Goal: Information Seeking & Learning: Compare options

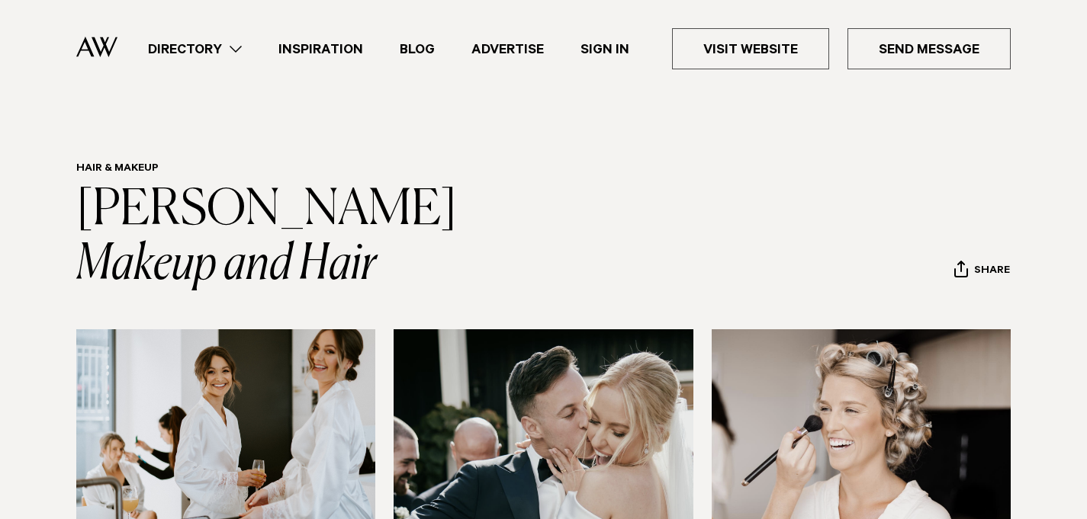
scroll to position [586, 0]
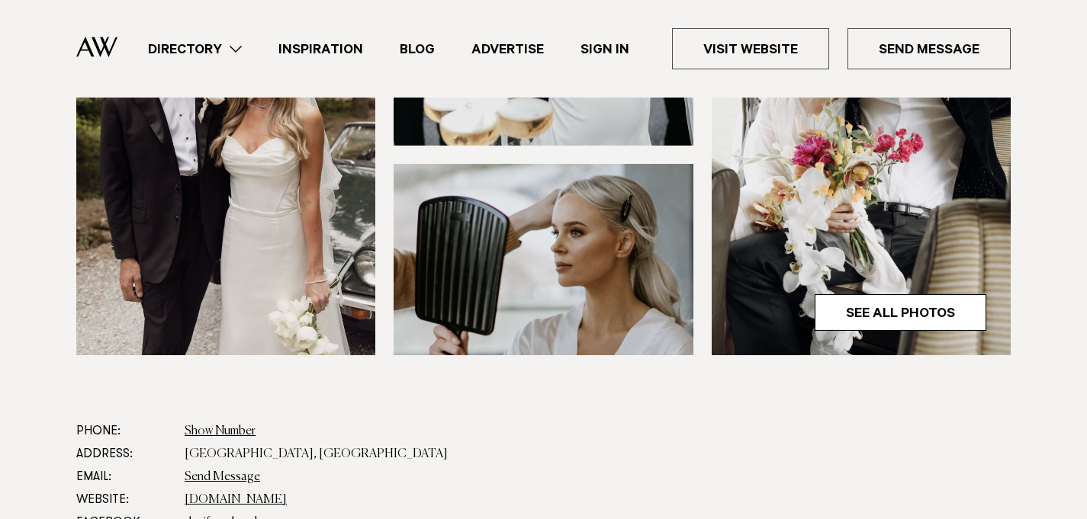
click at [222, 50] on link "Directory" at bounding box center [195, 49] width 130 height 21
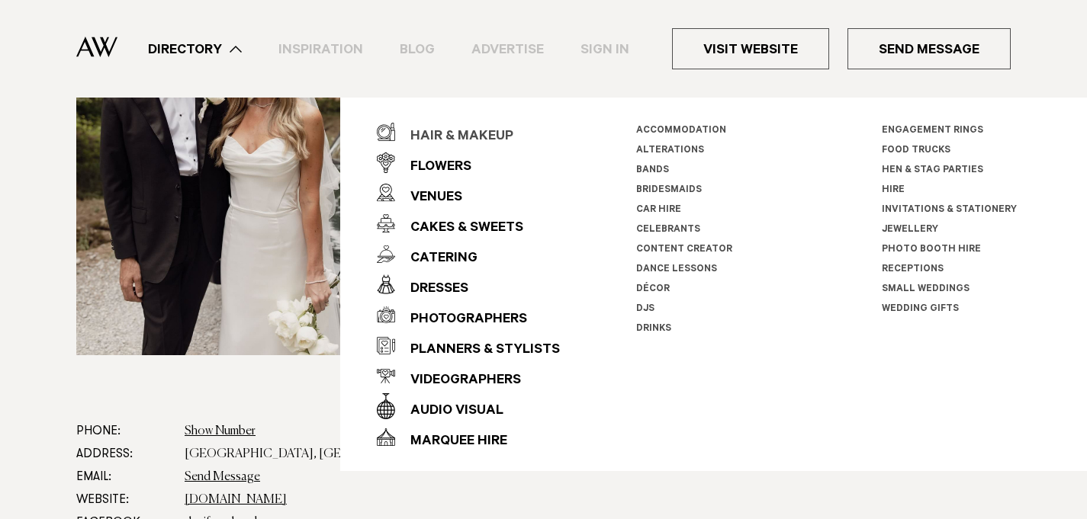
click at [438, 129] on div "Hair & Makeup" at bounding box center [454, 137] width 118 height 31
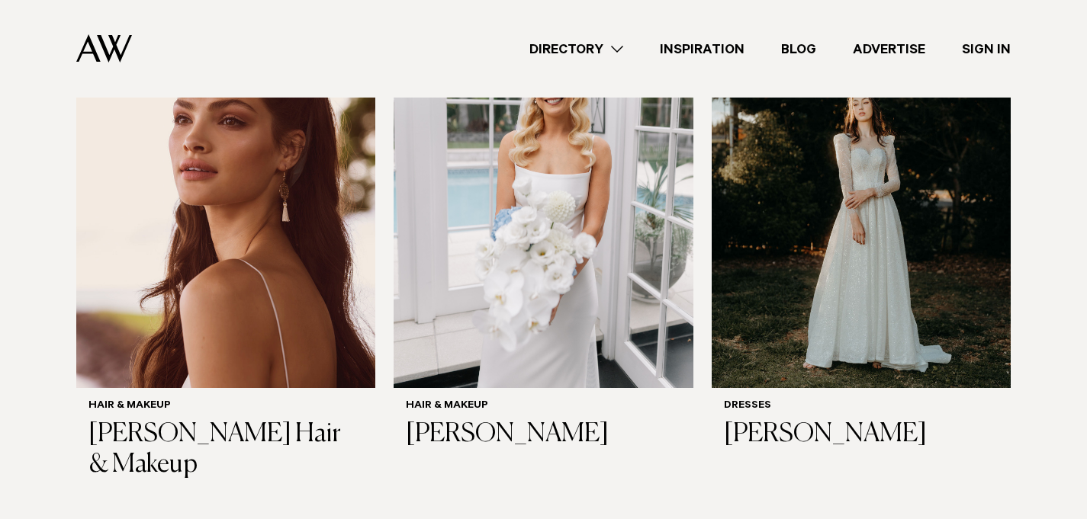
scroll to position [577, 0]
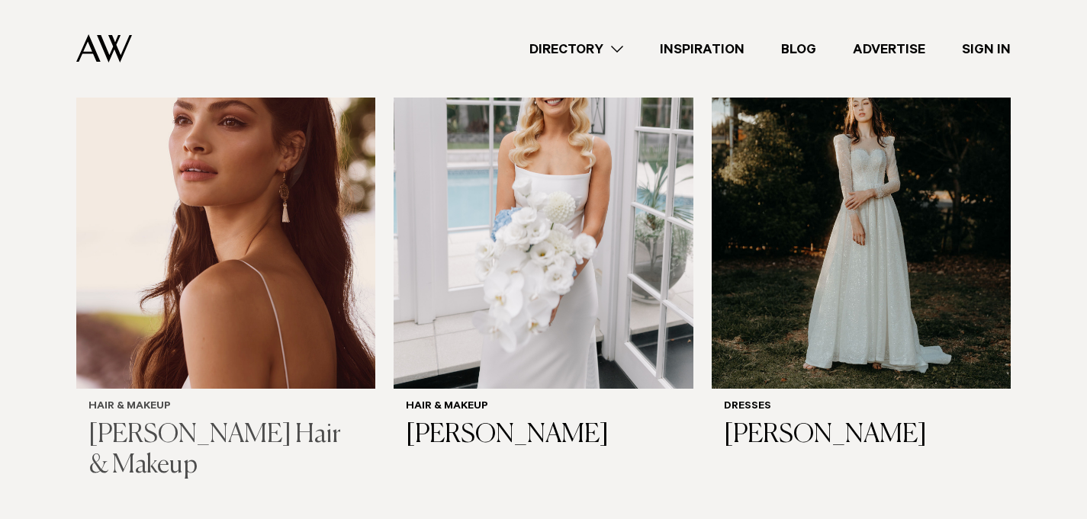
click at [194, 322] on img at bounding box center [225, 187] width 299 height 401
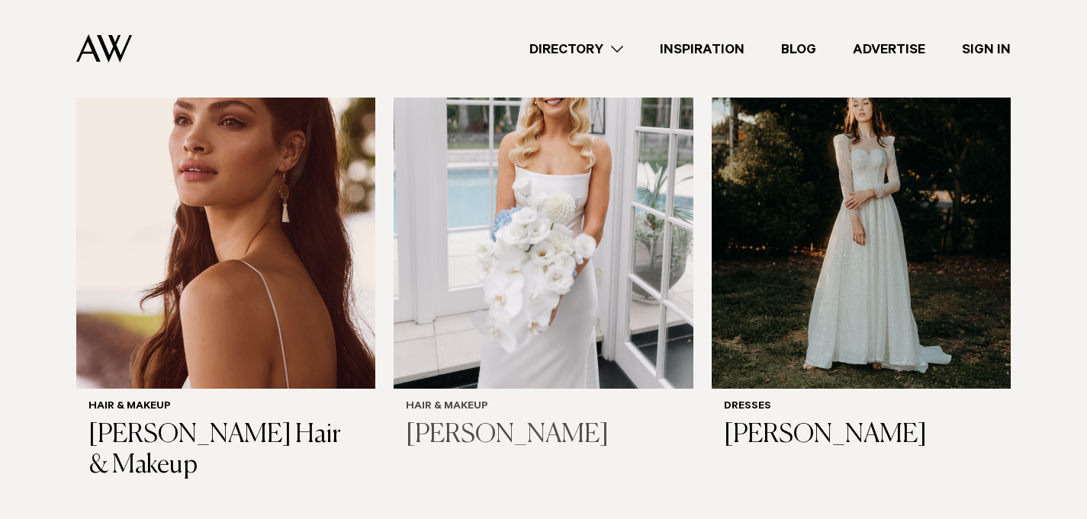
click at [530, 298] on img at bounding box center [543, 187] width 299 height 401
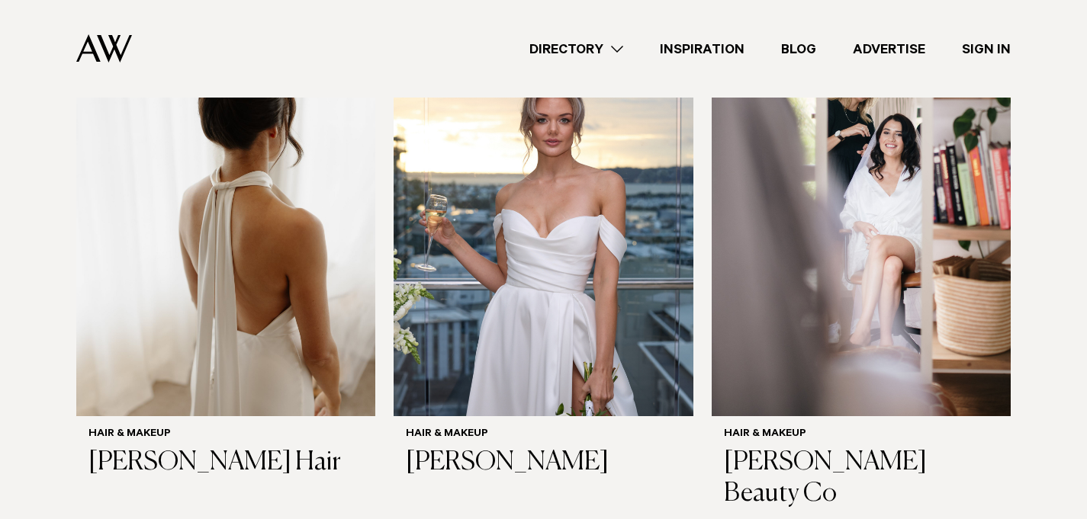
scroll to position [1101, 0]
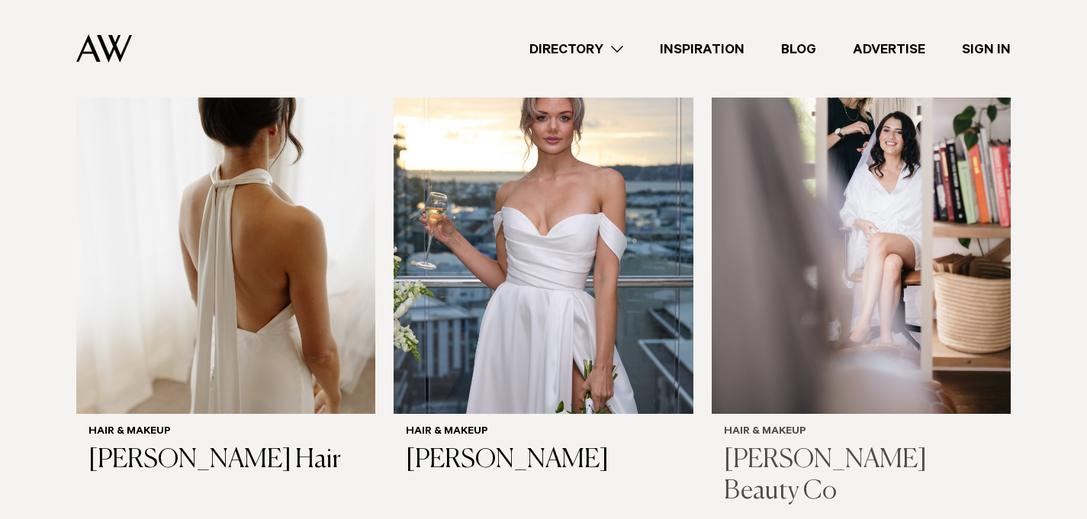
click at [904, 307] on img at bounding box center [861, 213] width 299 height 401
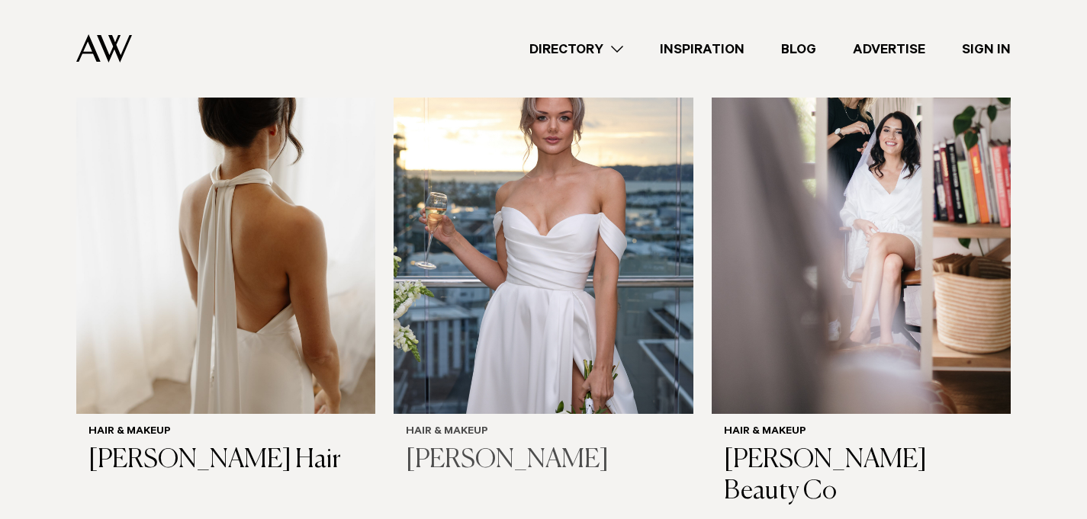
click at [535, 317] on img at bounding box center [543, 213] width 299 height 401
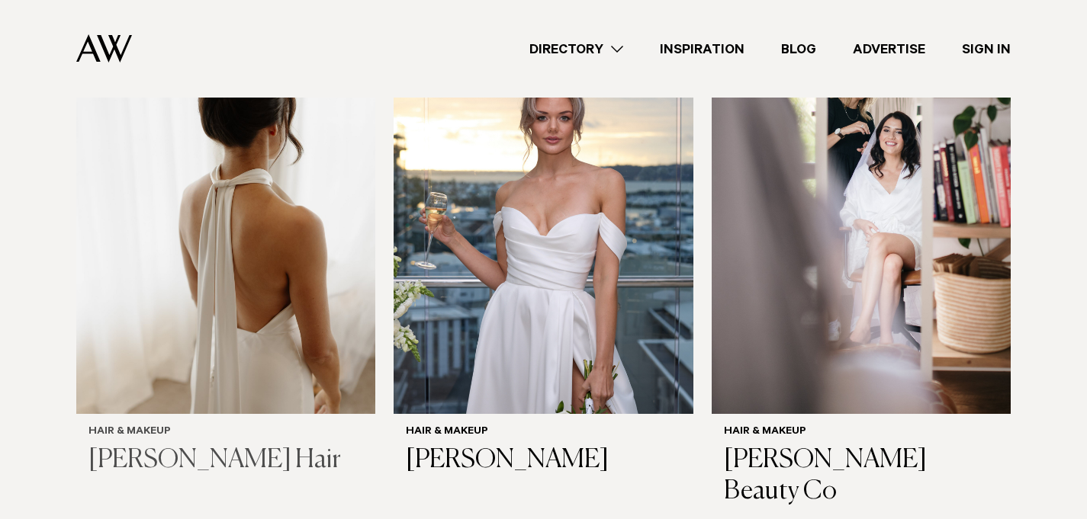
click at [250, 306] on img at bounding box center [225, 213] width 299 height 401
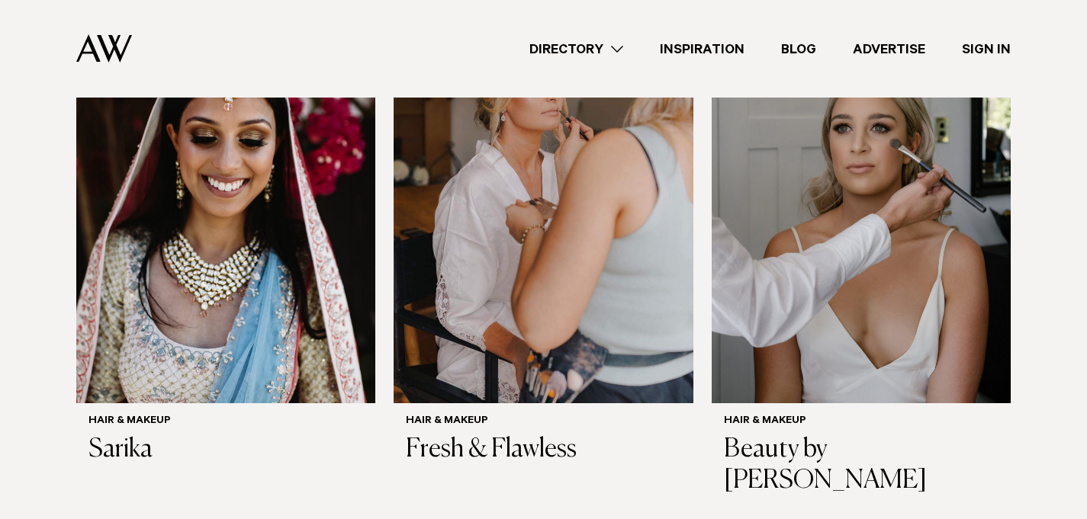
scroll to position [1663, 0]
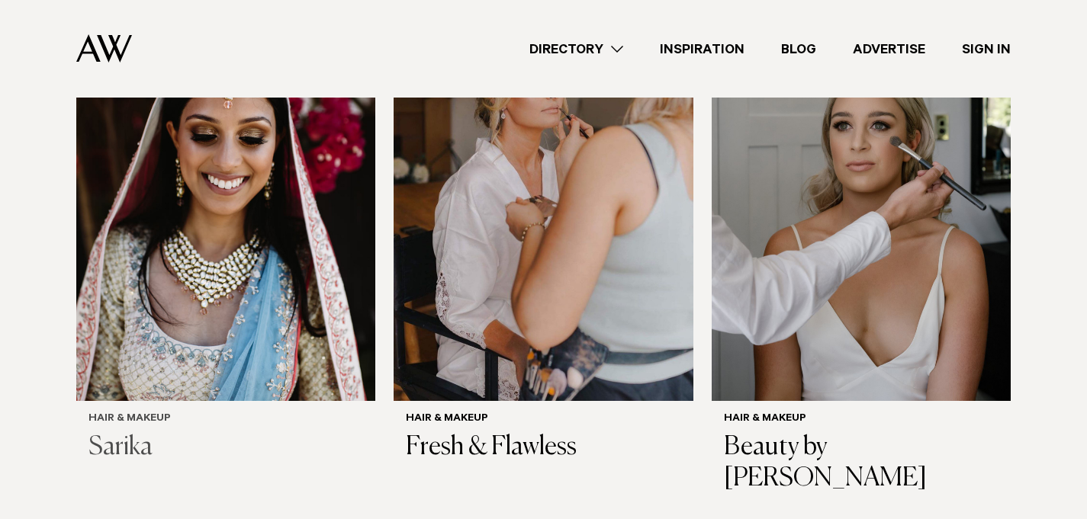
click at [226, 239] on img at bounding box center [225, 200] width 299 height 401
click at [538, 284] on img at bounding box center [543, 200] width 299 height 401
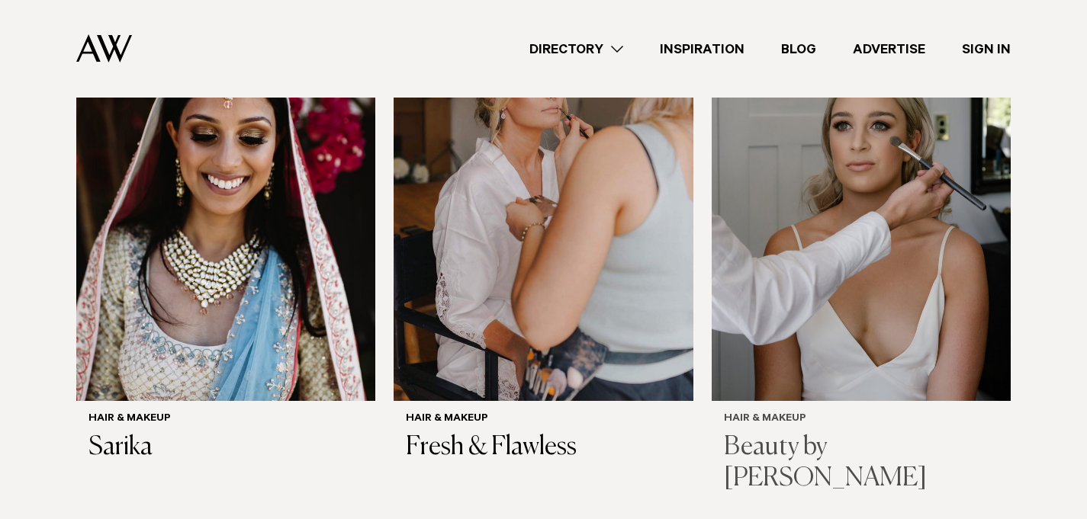
click at [892, 277] on img at bounding box center [861, 200] width 299 height 401
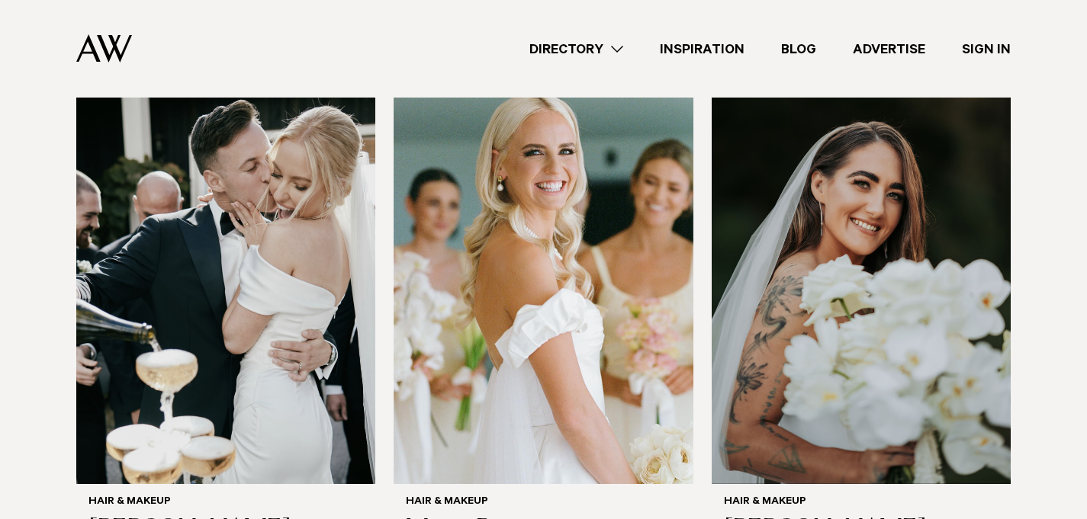
scroll to position [2128, 0]
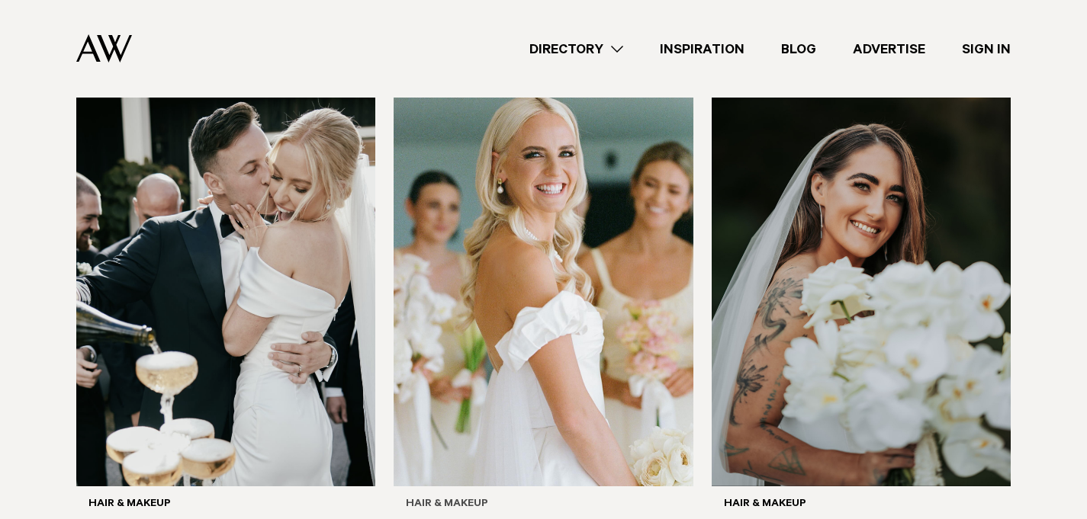
click at [517, 283] on img at bounding box center [543, 285] width 299 height 401
click at [853, 242] on img at bounding box center [861, 285] width 299 height 401
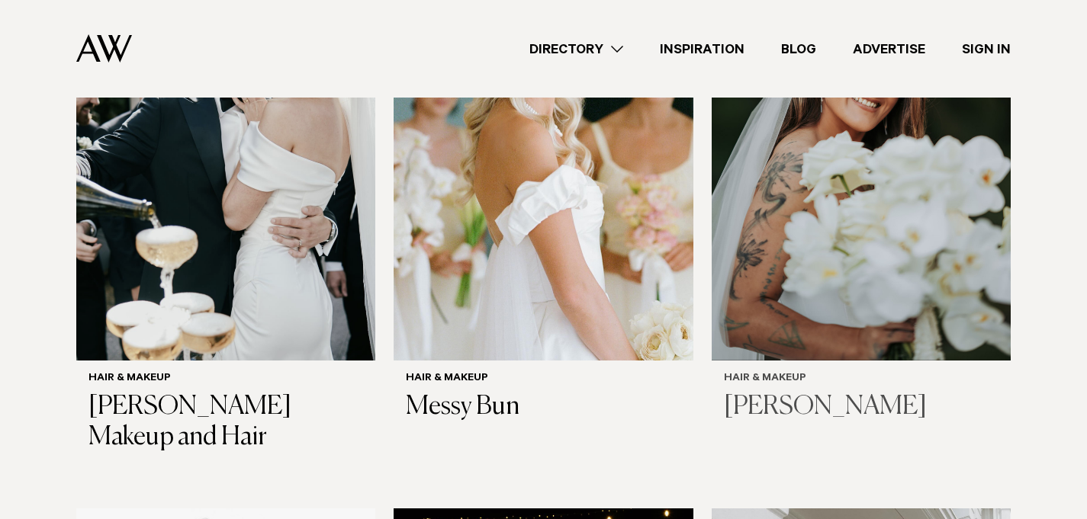
scroll to position [2250, 0]
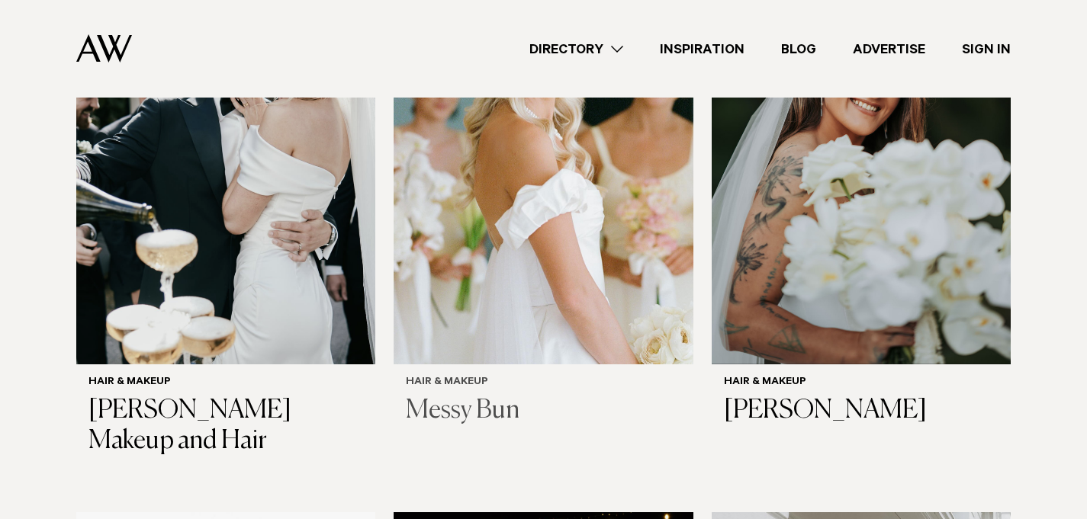
click at [516, 211] on img at bounding box center [543, 163] width 299 height 401
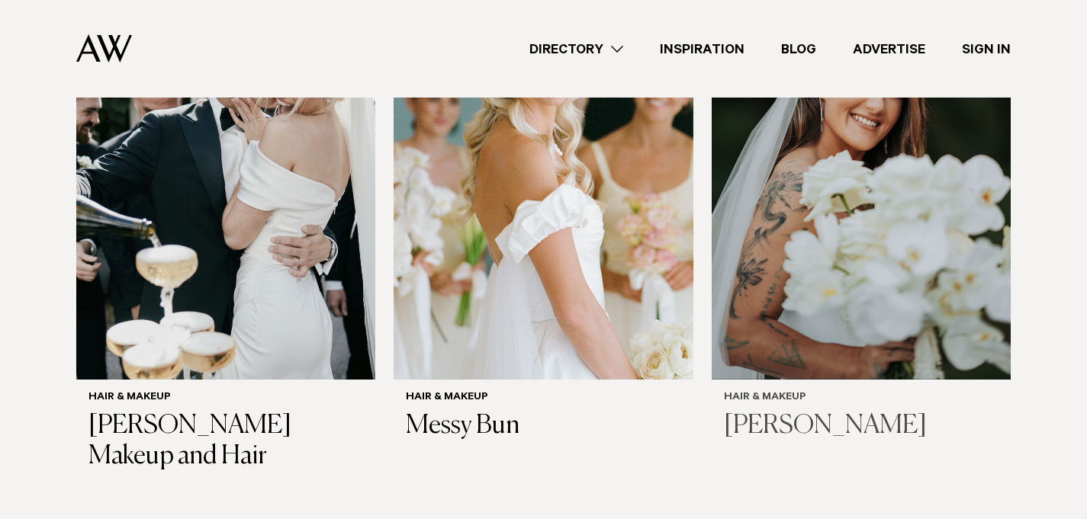
click at [839, 245] on img at bounding box center [861, 179] width 299 height 401
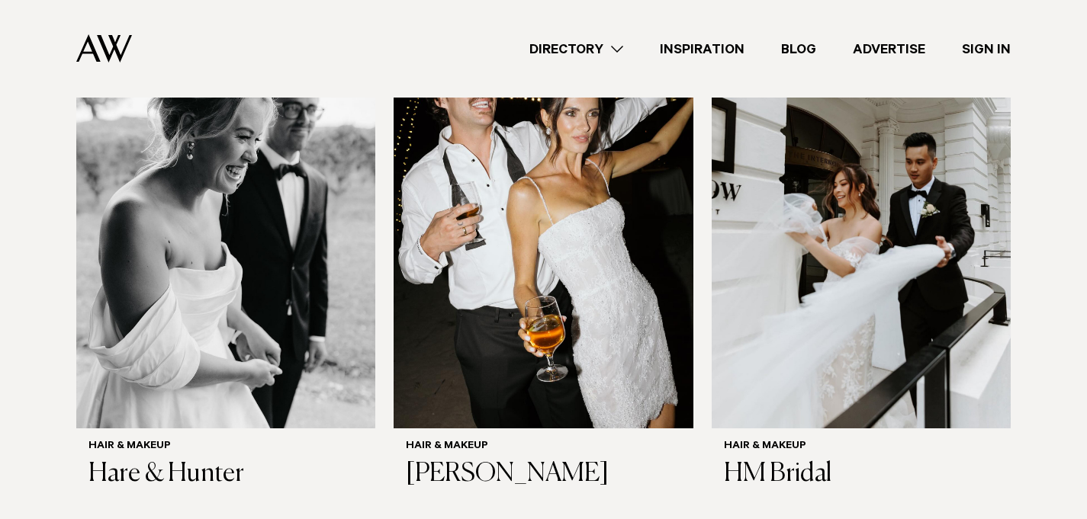
scroll to position [2780, 0]
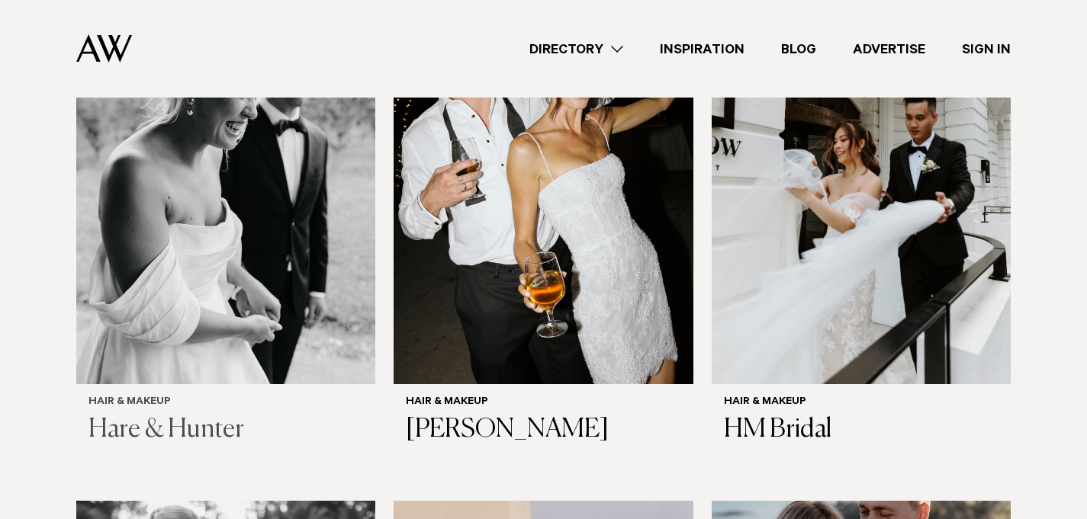
click at [270, 248] on img at bounding box center [225, 182] width 299 height 401
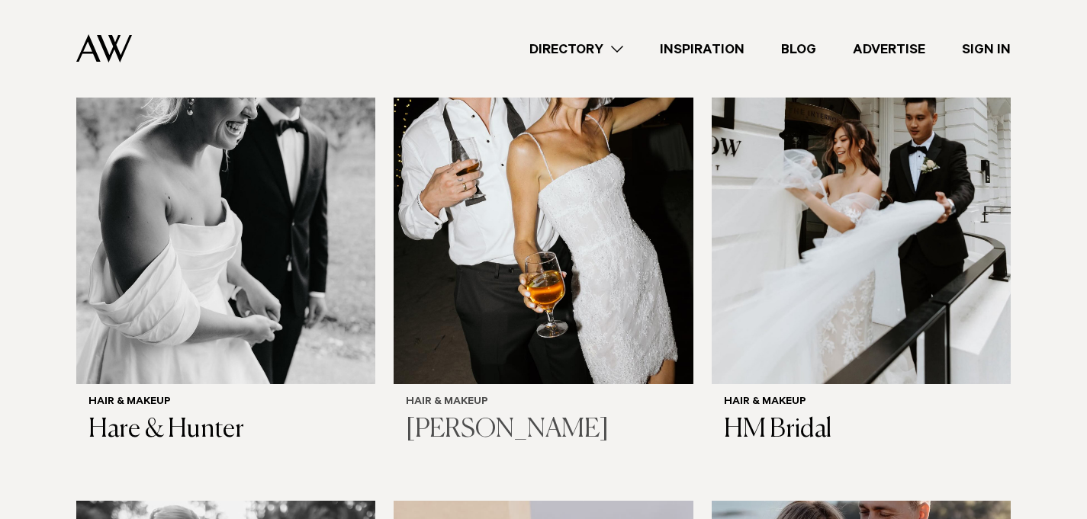
scroll to position [2760, 0]
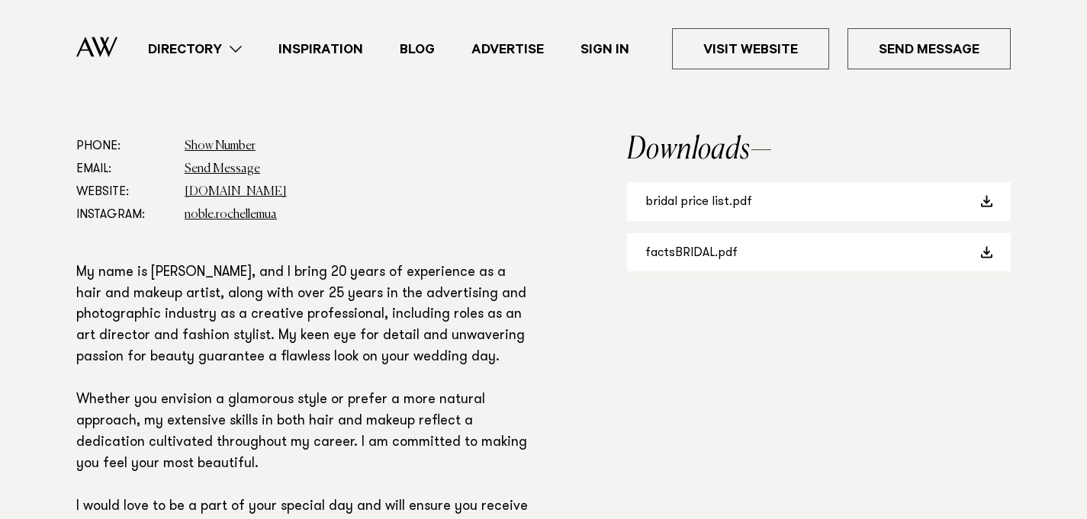
scroll to position [892, 0]
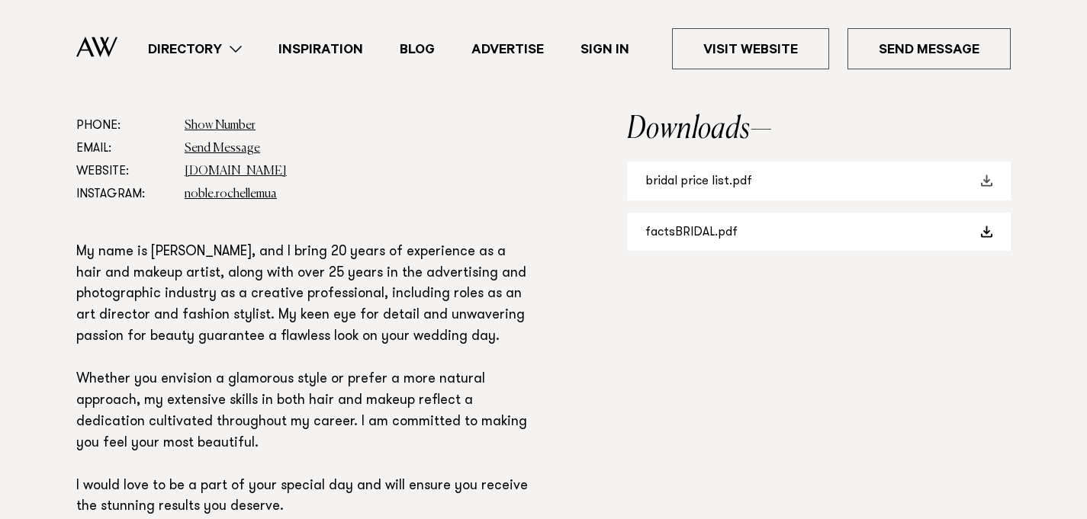
click at [685, 187] on link "bridal price list.pdf" at bounding box center [819, 181] width 384 height 39
click at [469, 178] on dd "www.rochellenoblemakeup.com" at bounding box center [357, 171] width 344 height 23
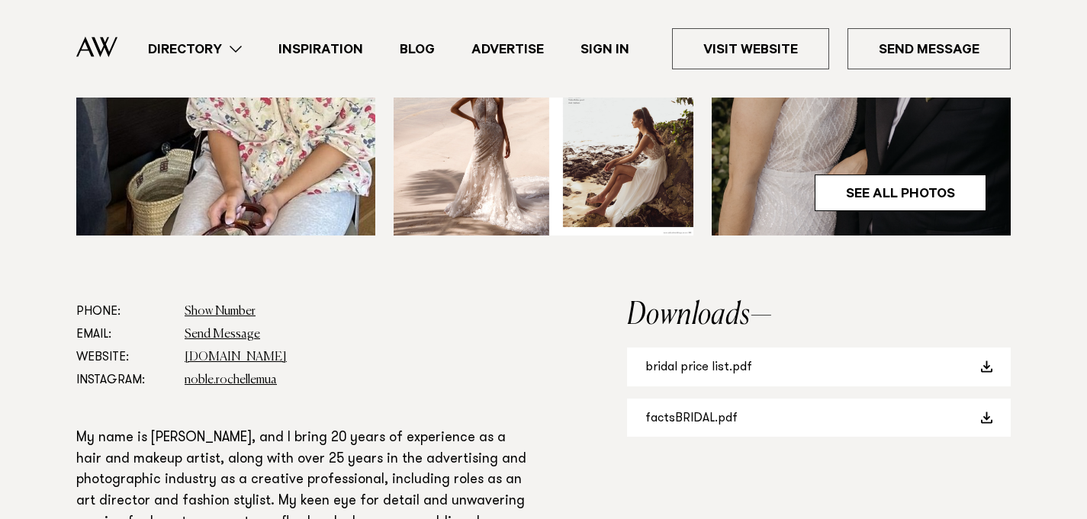
scroll to position [705, 0]
click at [287, 356] on link "www.rochellenoblemakeup.com" at bounding box center [236, 358] width 102 height 12
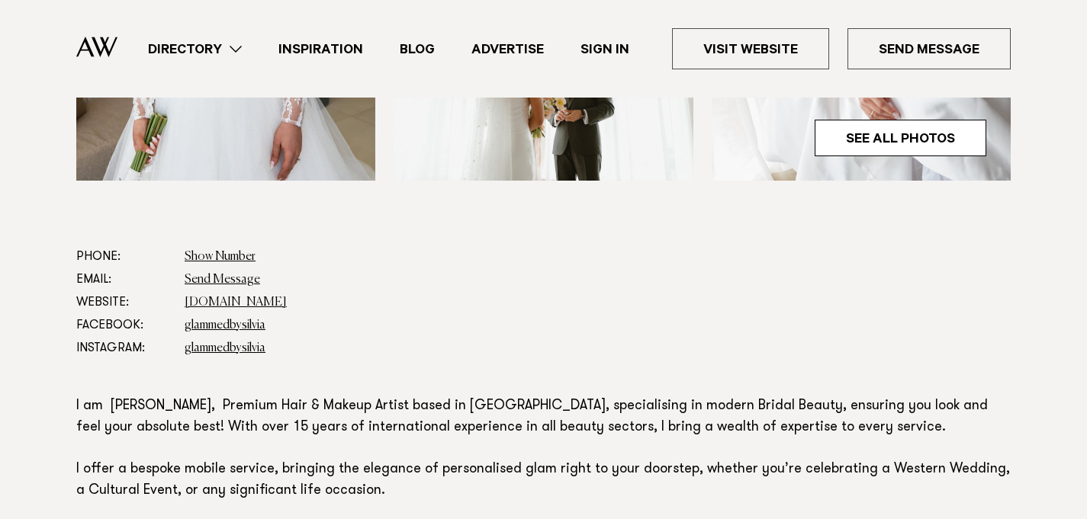
scroll to position [699, 0]
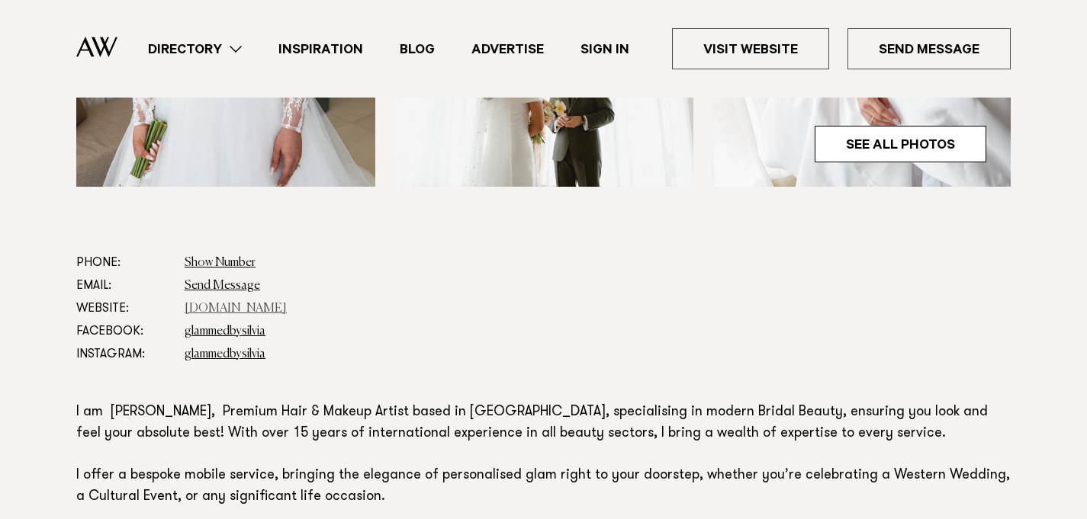
click at [222, 307] on link "silviapieva.co.nz" at bounding box center [236, 309] width 102 height 12
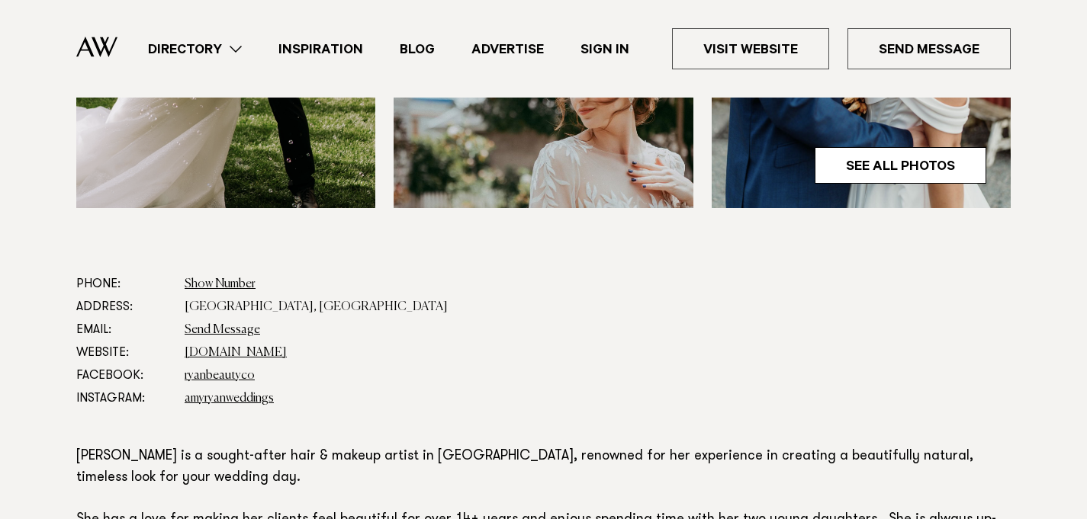
scroll to position [737, 0]
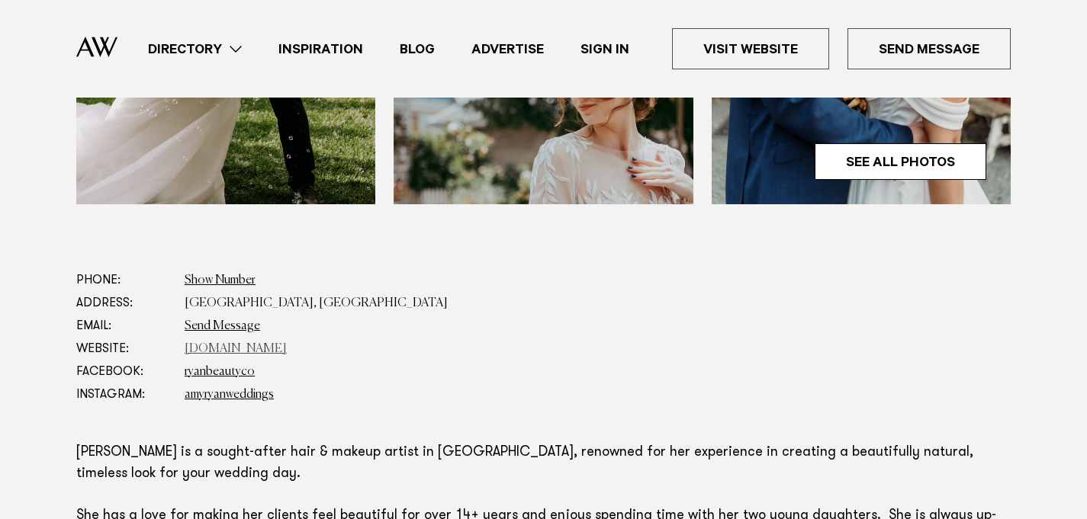
click at [222, 343] on link "www.amyryanweddings.com" at bounding box center [236, 349] width 102 height 12
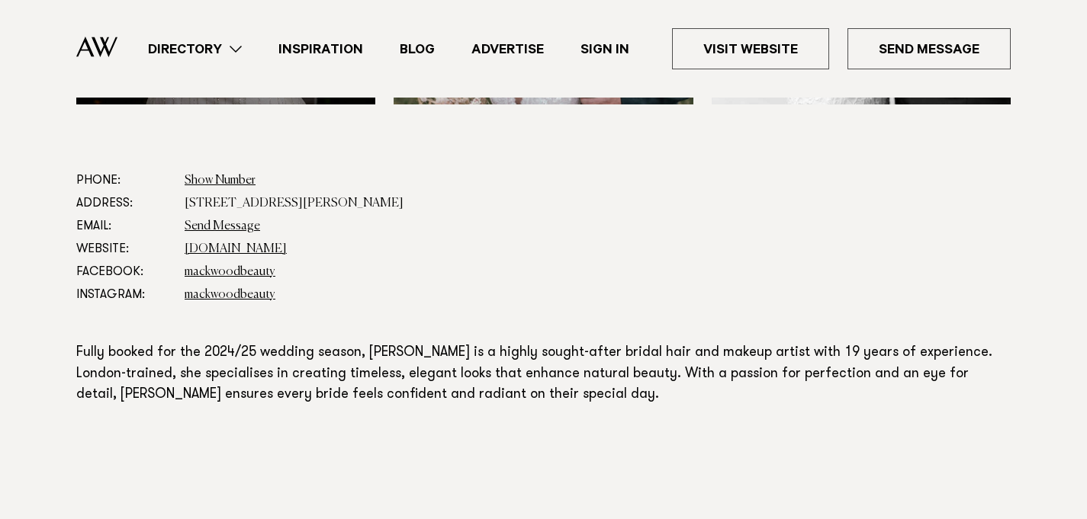
scroll to position [791, 0]
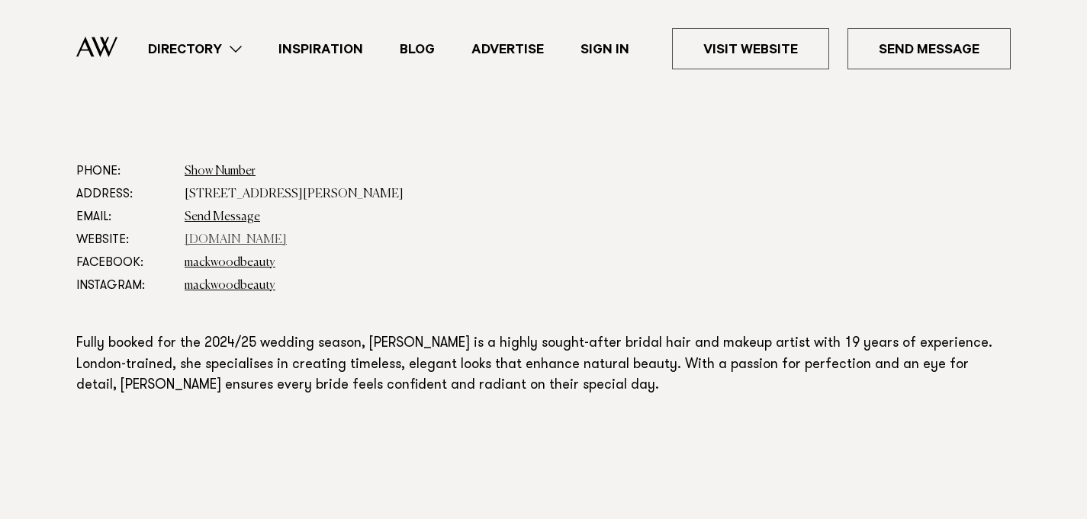
click at [219, 239] on link "[DOMAIN_NAME]" at bounding box center [236, 240] width 102 height 12
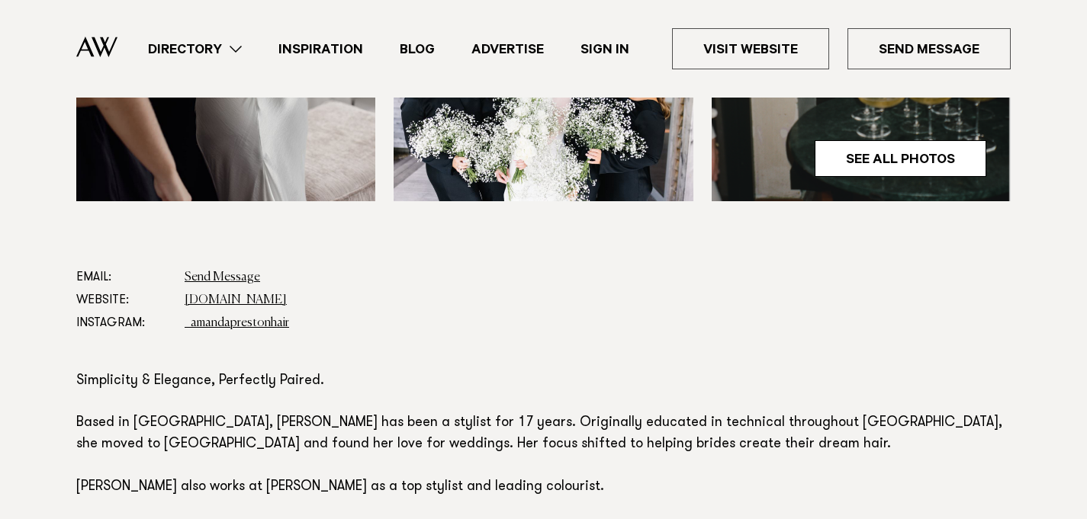
scroll to position [711, 0]
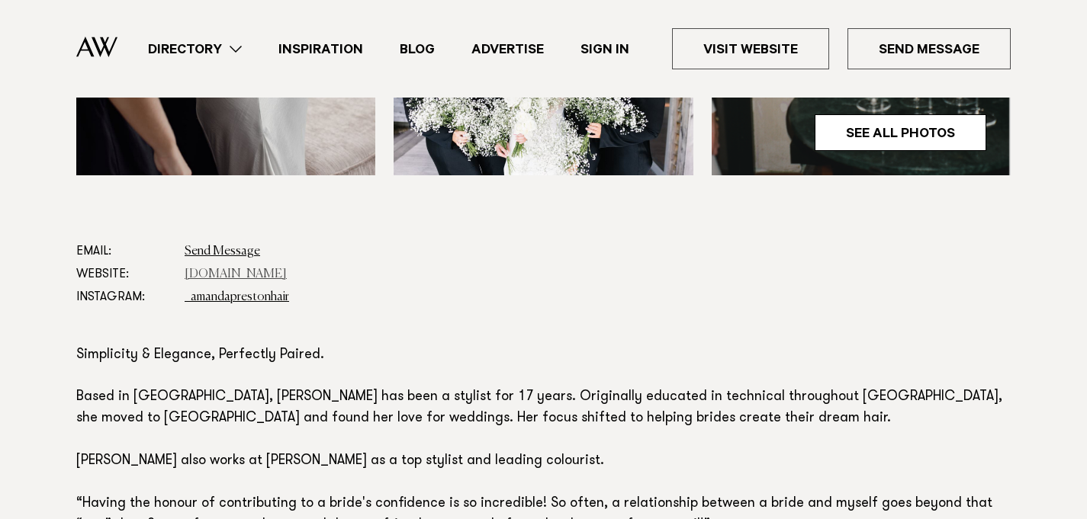
click at [287, 273] on link "[DOMAIN_NAME]" at bounding box center [236, 274] width 102 height 12
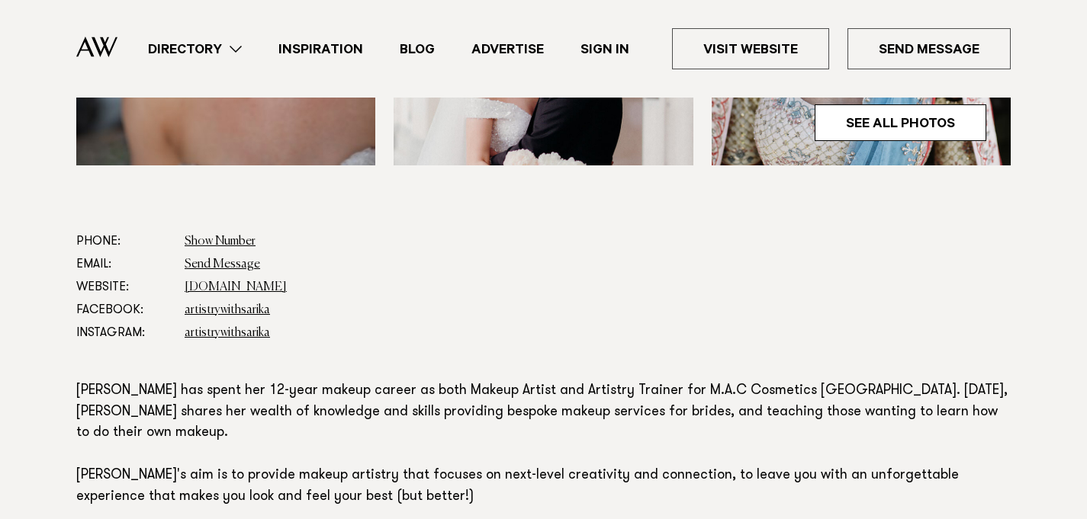
scroll to position [725, 0]
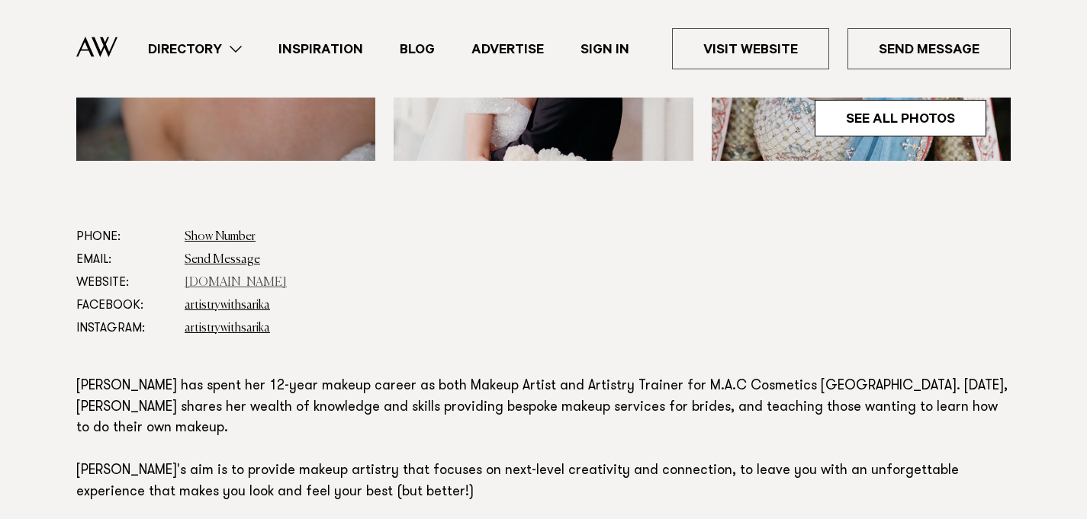
click at [244, 284] on link "www.sarika.co.nz" at bounding box center [236, 283] width 102 height 12
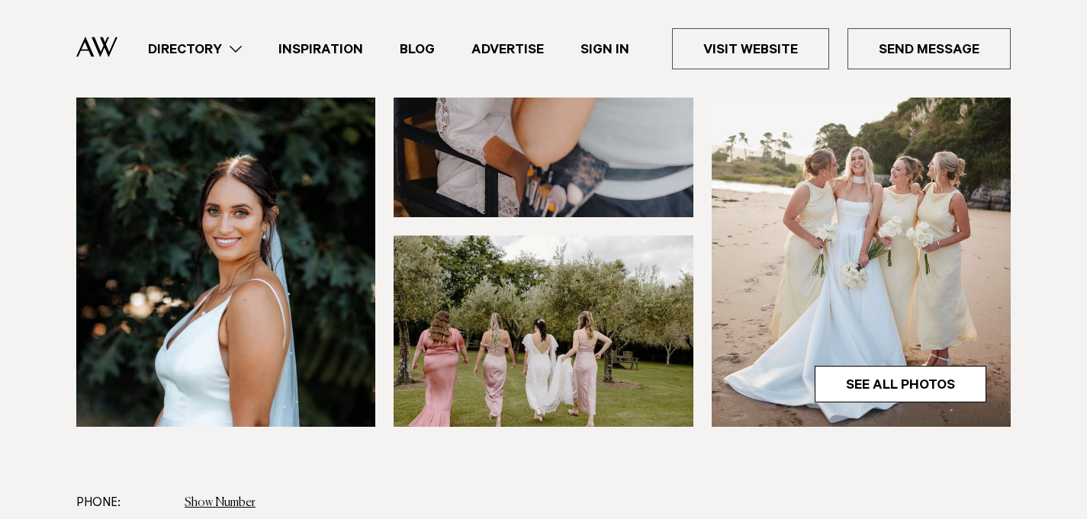
scroll to position [776, 0]
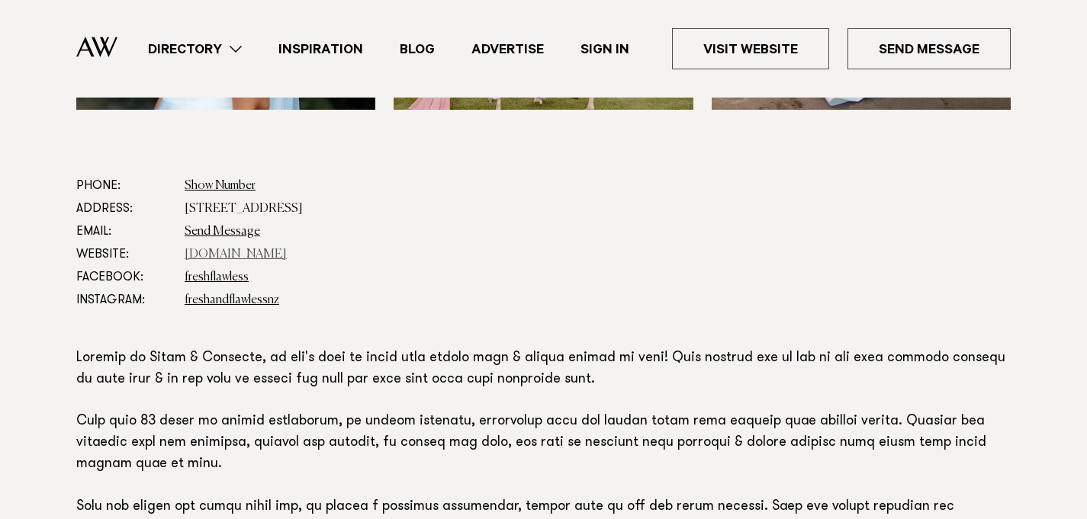
click at [254, 254] on link "[DOMAIN_NAME]" at bounding box center [236, 255] width 102 height 12
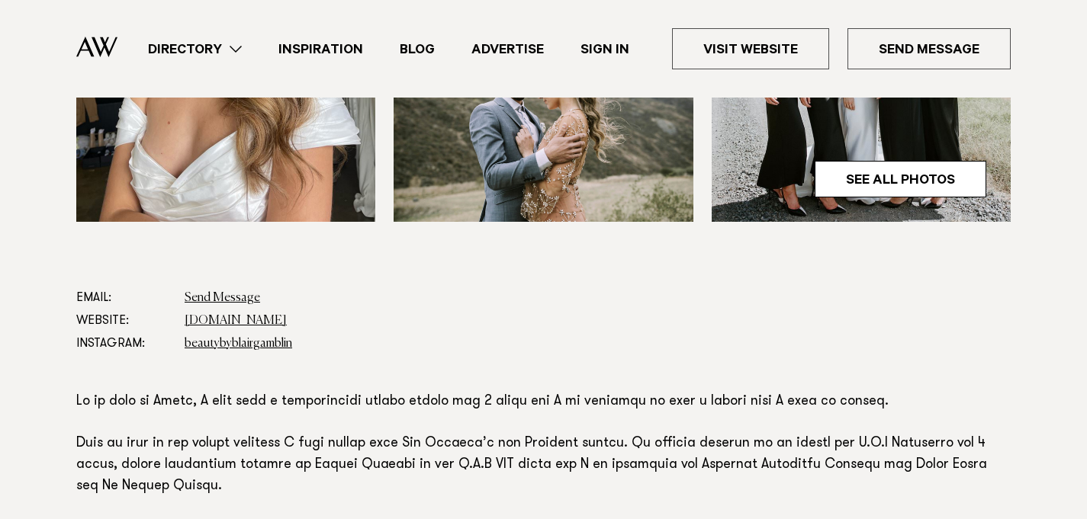
scroll to position [741, 0]
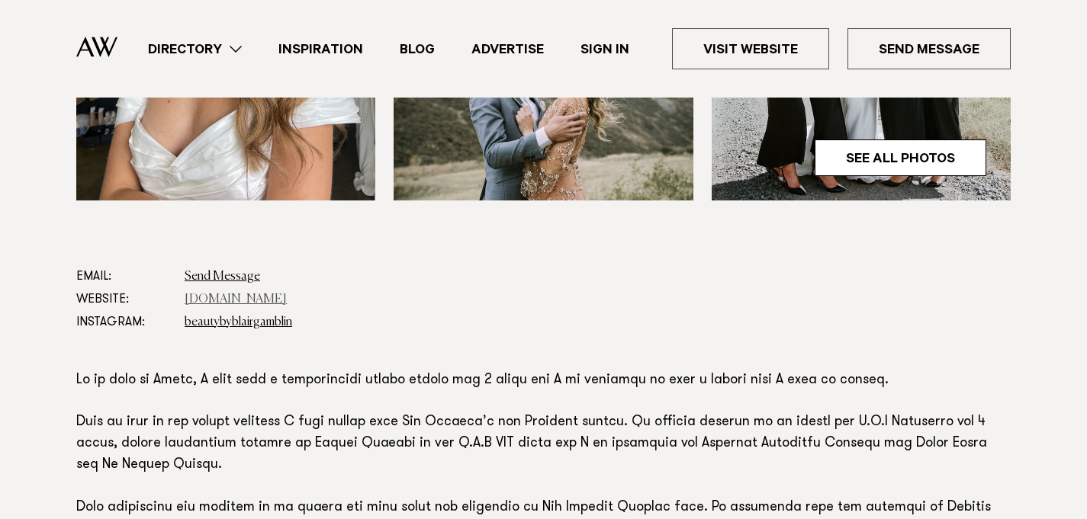
click at [287, 294] on link "www.beautybyblairgamblin.co.nz" at bounding box center [236, 300] width 102 height 12
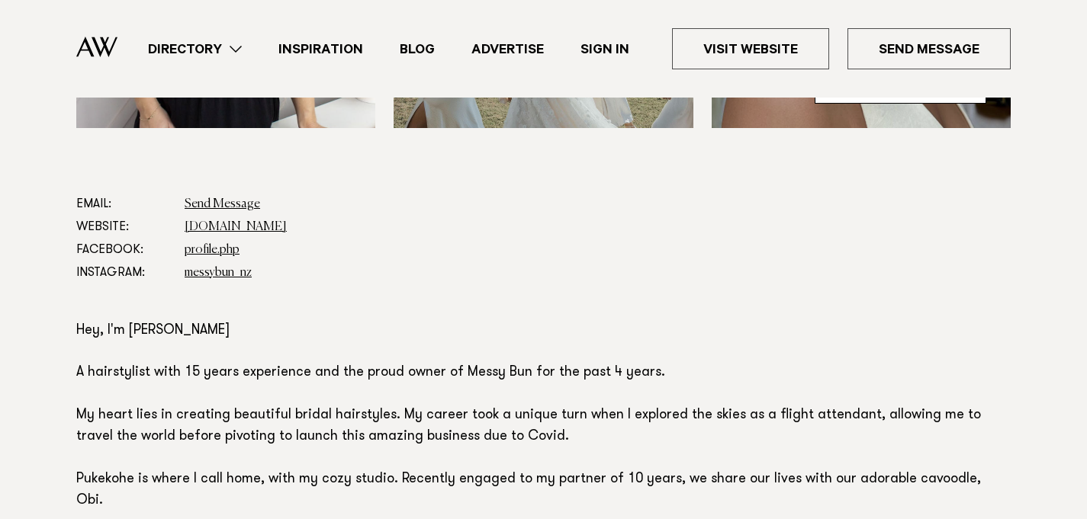
scroll to position [789, 0]
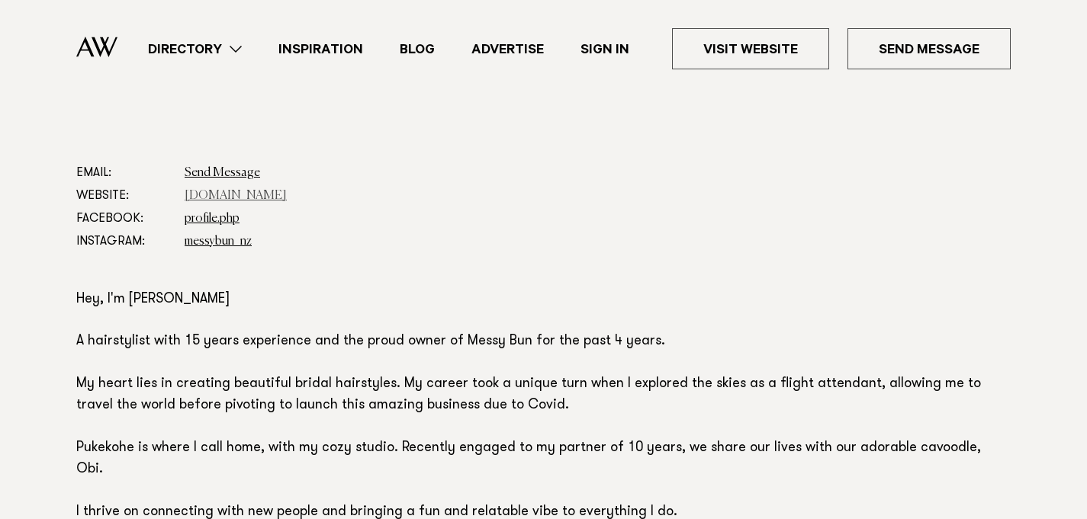
click at [266, 197] on link "www.messybun.co.nz" at bounding box center [236, 196] width 102 height 12
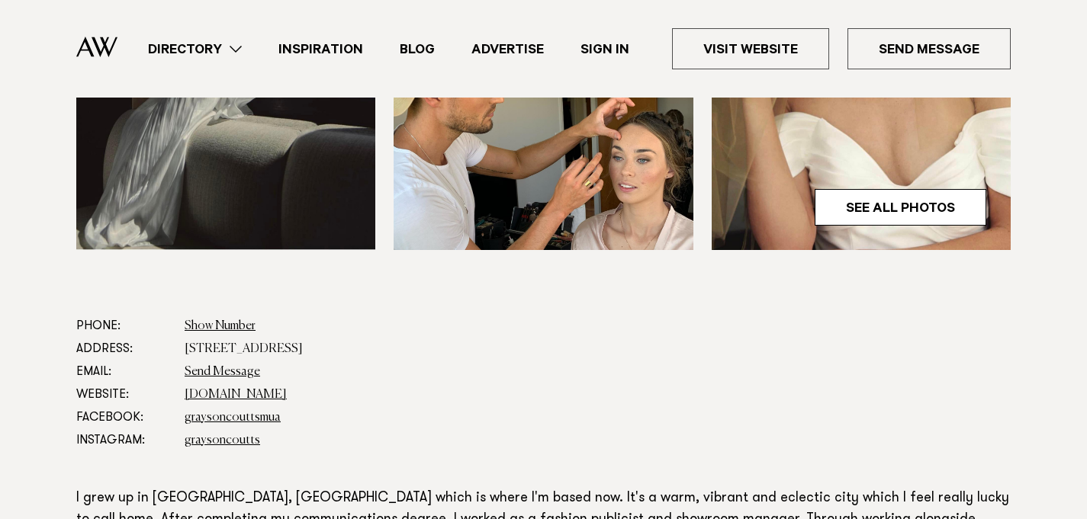
scroll to position [639, 0]
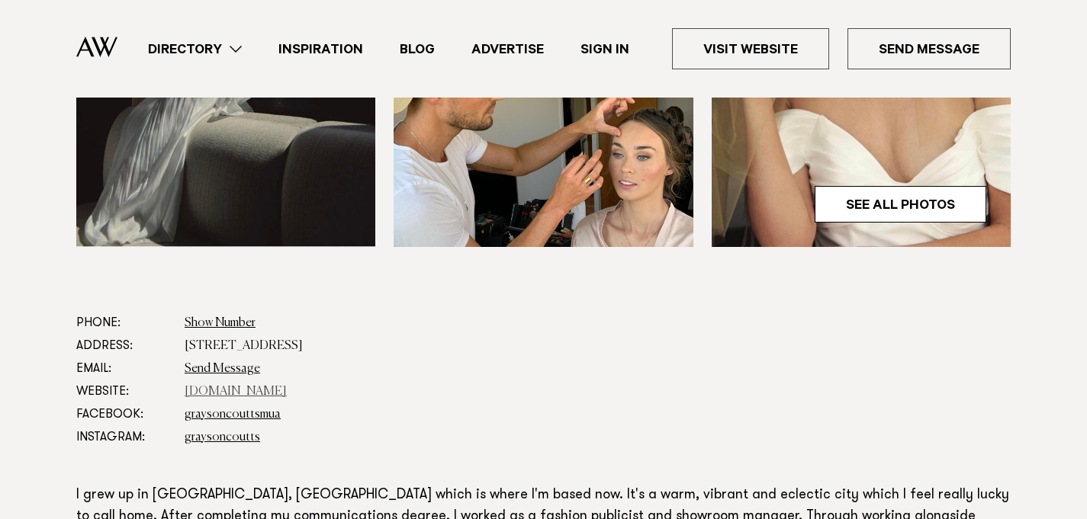
click at [225, 393] on link "[DOMAIN_NAME]" at bounding box center [236, 392] width 102 height 12
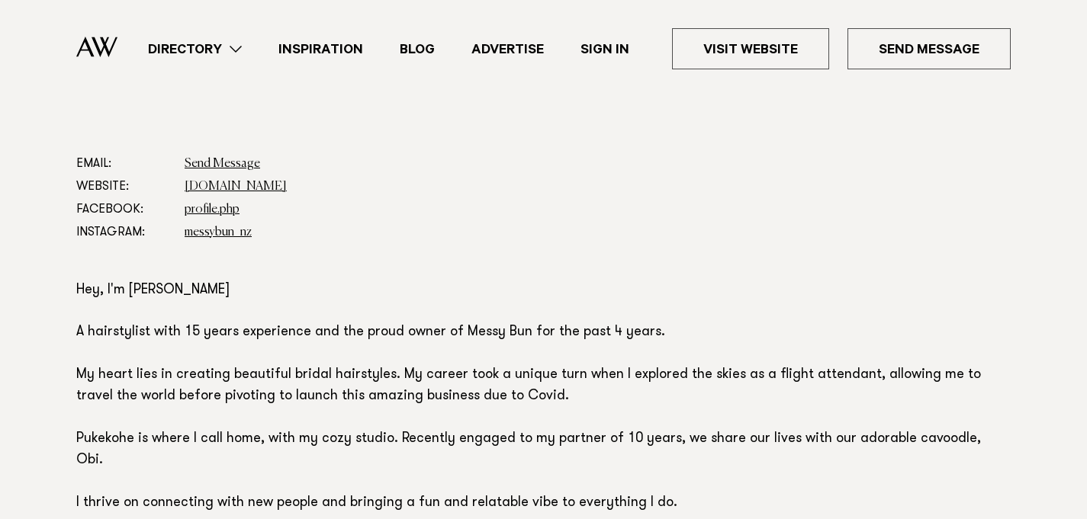
scroll to position [799, 0]
click at [238, 184] on link "www.messybun.co.nz" at bounding box center [236, 186] width 102 height 12
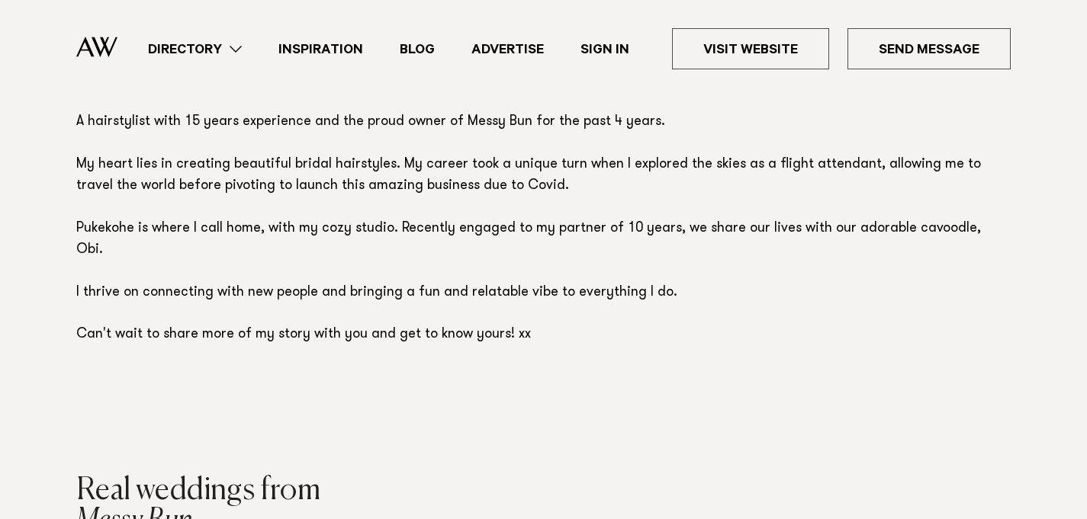
scroll to position [1015, 0]
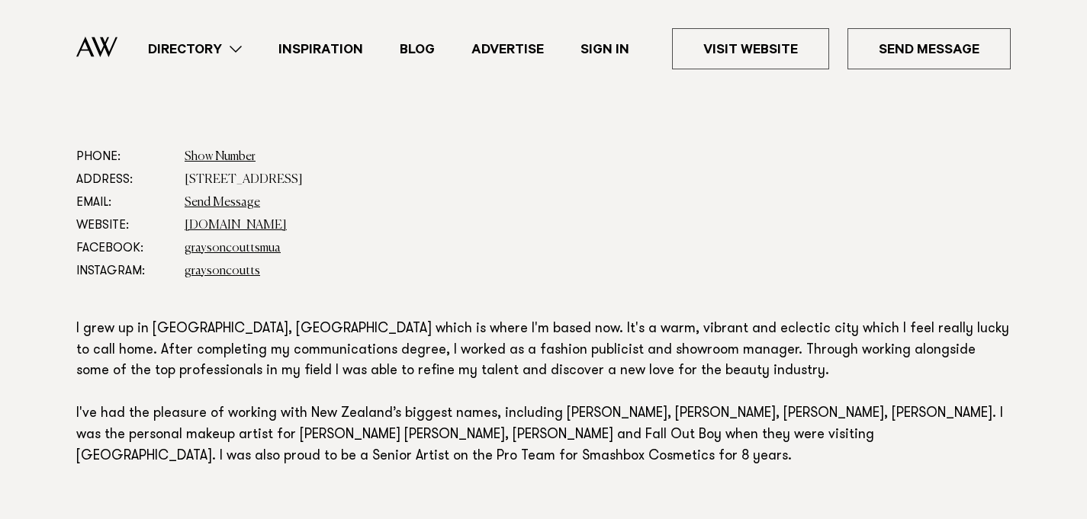
scroll to position [821, 0]
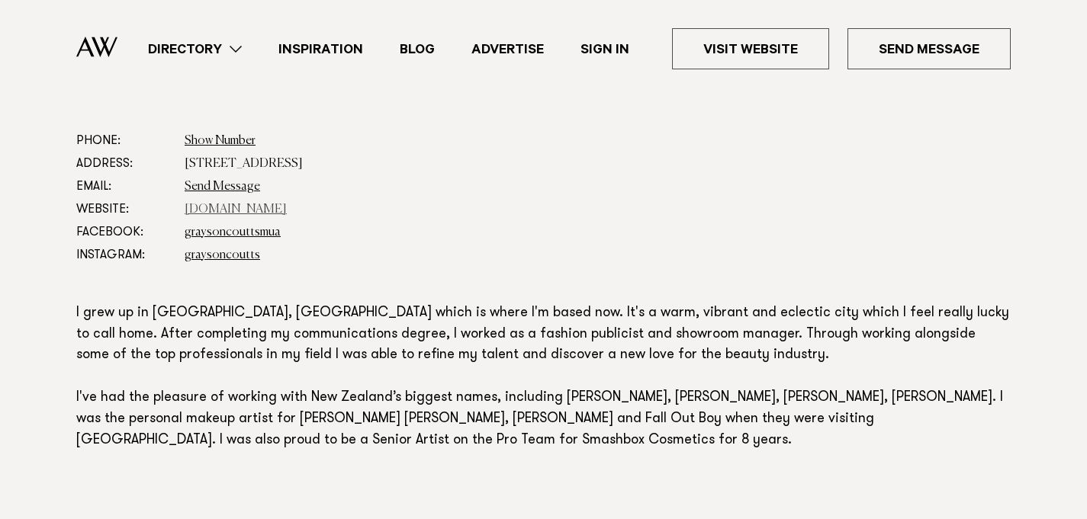
click at [265, 204] on link "www.graysoncoutts.com" at bounding box center [236, 210] width 102 height 12
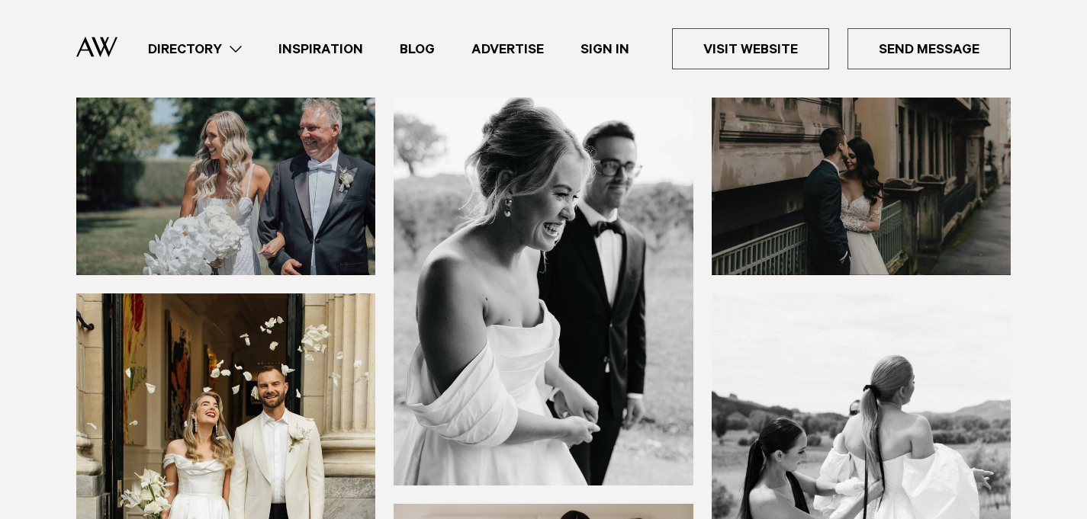
scroll to position [779, 0]
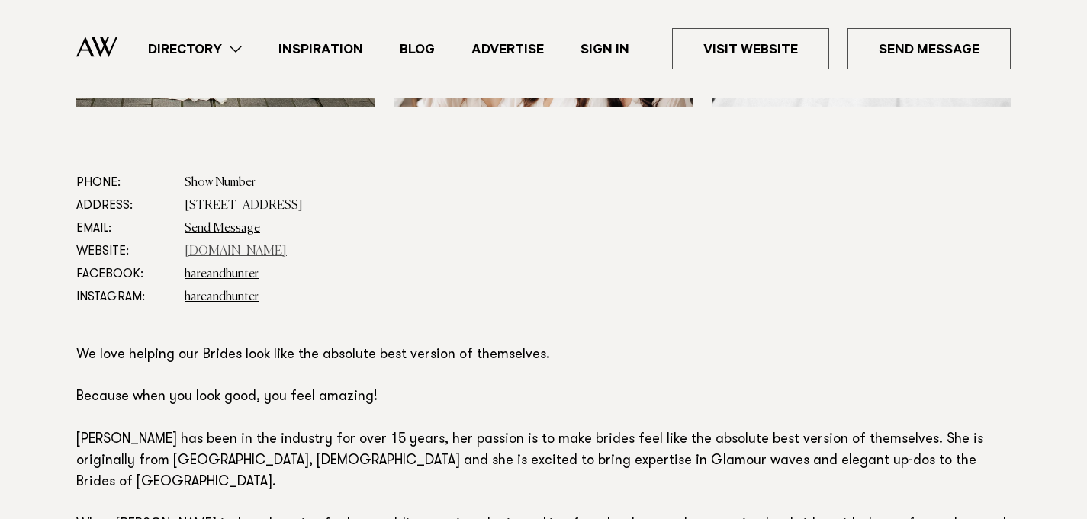
click at [230, 255] on link "[DOMAIN_NAME]" at bounding box center [236, 252] width 102 height 12
